Goal: Check status: Check status

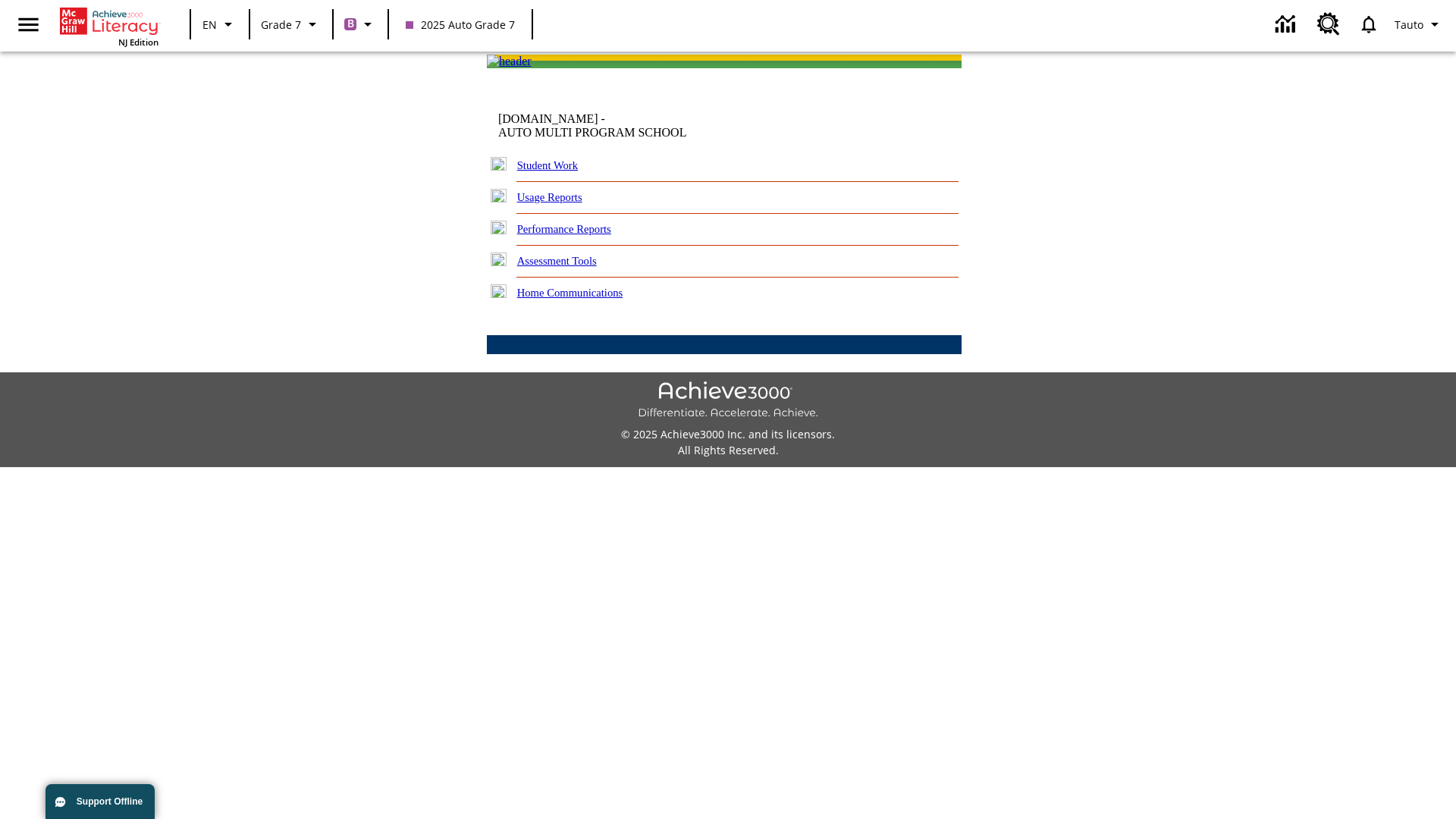
click at [558, 172] on link "Student Work" at bounding box center [548, 165] width 61 height 12
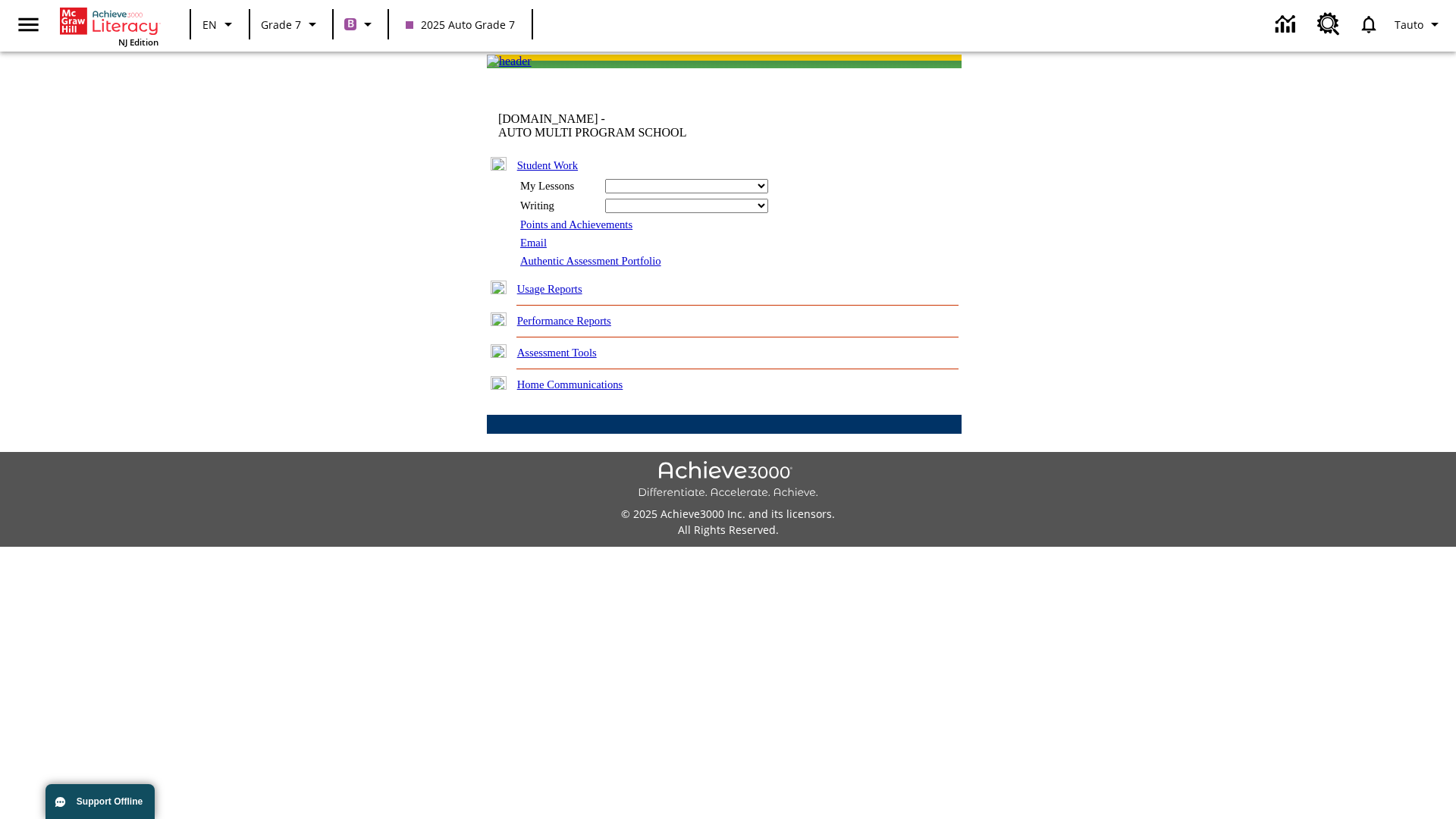
select select "/options/reports/?report_id=24&atype=1&section=2"
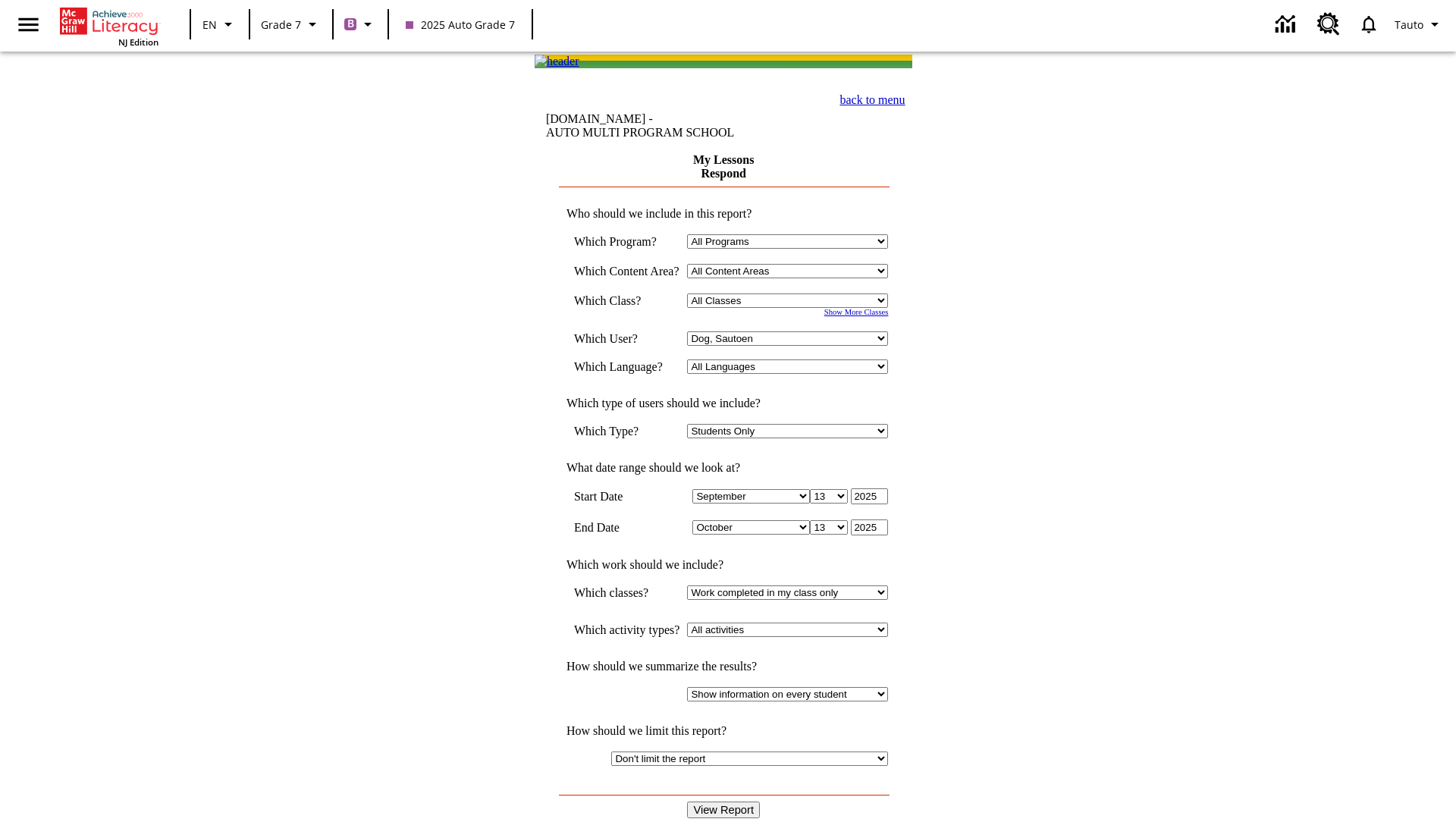
select select "21437138"
select select "4"
type input "2024"
click at [725, 801] on input "View Report" at bounding box center [724, 809] width 73 height 17
